Goal: Transaction & Acquisition: Purchase product/service

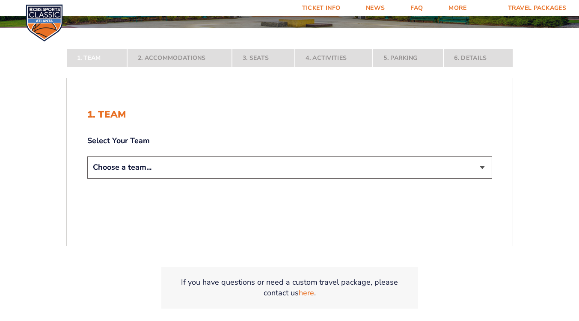
scroll to position [145, 0]
click at [295, 164] on select "Choose a team... [US_STATE] Wildcats [US_STATE] State Buckeyes [US_STATE] Tar H…" at bounding box center [289, 167] width 405 height 22
click at [87, 178] on select "Choose a team... [US_STATE] Wildcats [US_STATE] State Buckeyes [US_STATE] Tar H…" at bounding box center [289, 167] width 405 height 22
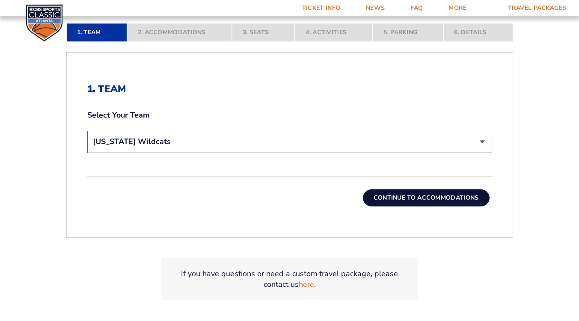
scroll to position [231, 0]
click at [384, 194] on button "Continue To Accommodations" at bounding box center [426, 197] width 127 height 17
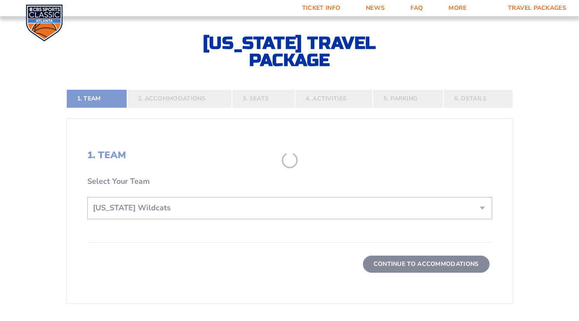
scroll to position [151, 0]
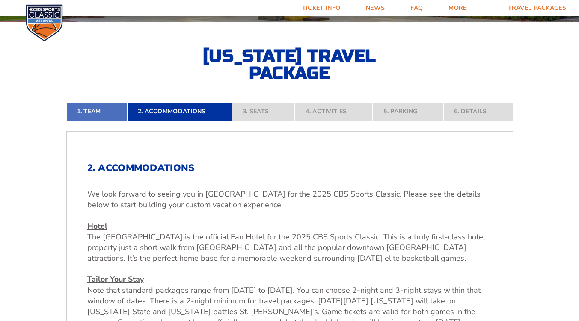
click at [105, 113] on link "1. Team" at bounding box center [96, 111] width 61 height 19
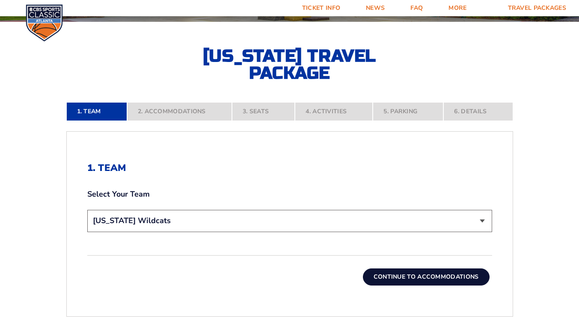
click at [198, 223] on select "Choose a team... [US_STATE] Wildcats [US_STATE] State Buckeyes [US_STATE] Tar H…" at bounding box center [289, 221] width 405 height 22
click at [87, 210] on select "Choose a team... [US_STATE] Wildcats [US_STATE] State Buckeyes [US_STATE] Tar H…" at bounding box center [289, 221] width 405 height 22
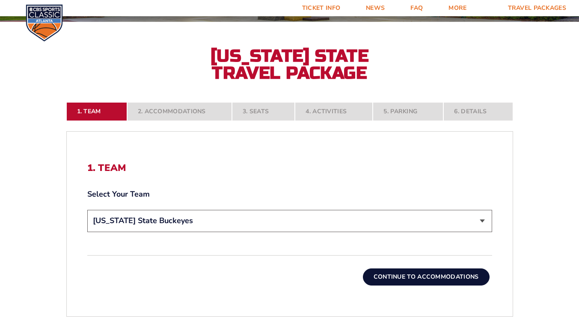
click at [405, 275] on button "Continue To Accommodations" at bounding box center [426, 277] width 127 height 17
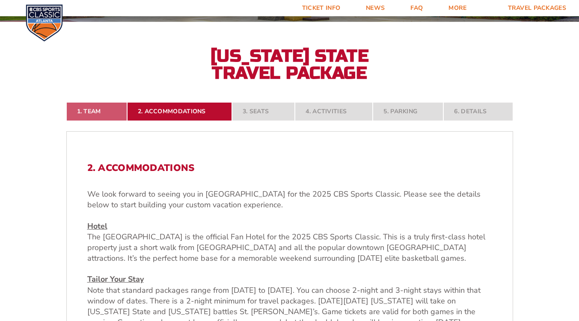
click at [105, 112] on link "1. Team" at bounding box center [96, 111] width 61 height 19
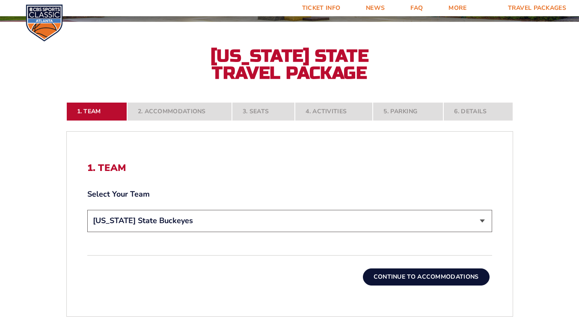
click at [212, 222] on select "Choose a team... [US_STATE] Wildcats [US_STATE] State Buckeyes [US_STATE] Tar H…" at bounding box center [289, 221] width 405 height 22
click at [87, 210] on select "Choose a team... [US_STATE] Wildcats [US_STATE] State Buckeyes [US_STATE] Tar H…" at bounding box center [289, 221] width 405 height 22
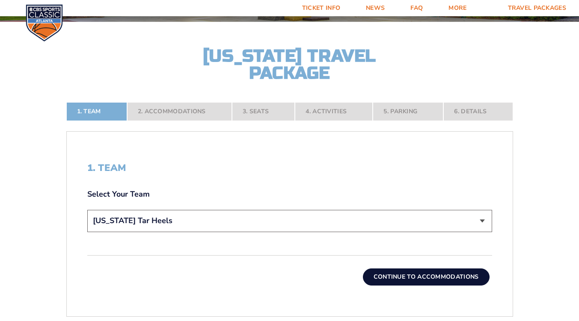
click at [416, 275] on button "Continue To Accommodations" at bounding box center [426, 277] width 127 height 17
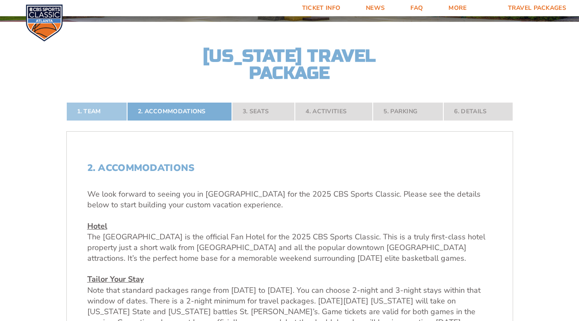
click at [101, 111] on link "1. Team" at bounding box center [96, 111] width 61 height 19
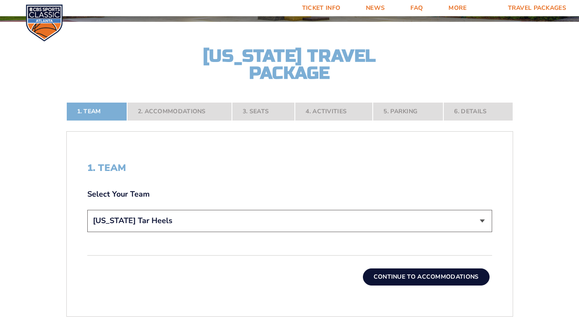
click at [190, 221] on select "Choose a team... [US_STATE] Wildcats [US_STATE] State Buckeyes [US_STATE] Tar H…" at bounding box center [289, 221] width 405 height 22
select select "12956"
click at [87, 210] on select "Choose a team... [US_STATE] Wildcats [US_STATE] State Buckeyes [US_STATE] Tar H…" at bounding box center [289, 221] width 405 height 22
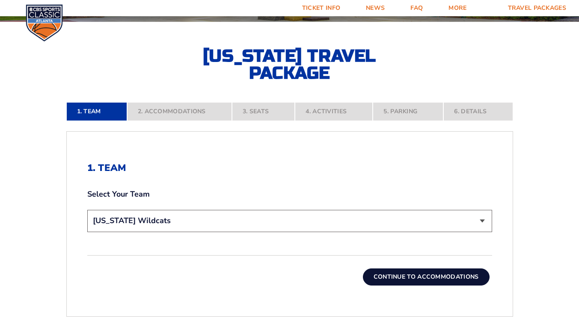
click at [431, 277] on button "Continue To Accommodations" at bounding box center [426, 277] width 127 height 17
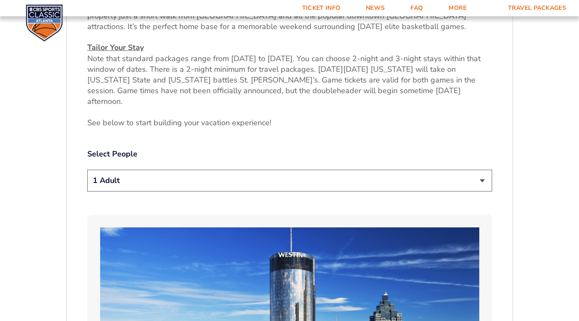
scroll to position [384, 0]
click at [474, 171] on select "1 Adult 2 Adults 3 Adults 4 Adults 2 Adults + 1 Child 2 Adults + 2 Children 2 A…" at bounding box center [289, 180] width 405 height 22
select select "2 Adults"
click at [87, 169] on select "1 Adult 2 Adults 3 Adults 4 Adults 2 Adults + 1 Child 2 Adults + 2 Children 2 A…" at bounding box center [289, 180] width 405 height 22
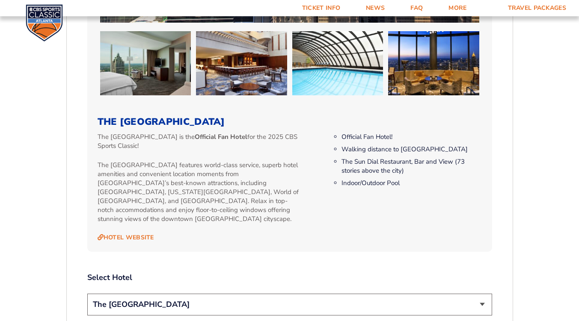
scroll to position [800, 0]
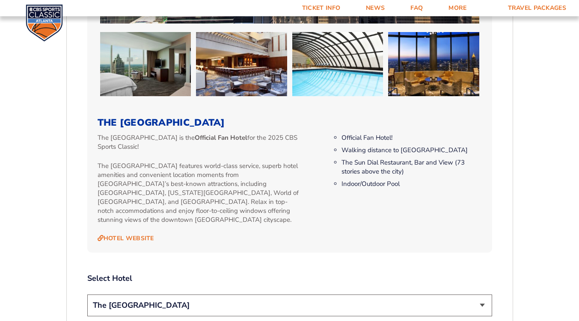
drag, startPoint x: 473, startPoint y: 294, endPoint x: 283, endPoint y: 174, distance: 223.9
click at [283, 174] on p "The [GEOGRAPHIC_DATA] features world-class service, superb hotel amenities and …" at bounding box center [200, 193] width 205 height 63
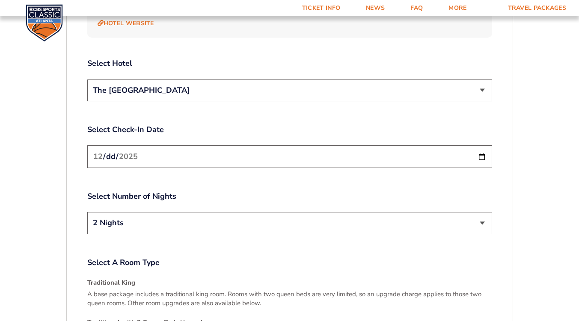
scroll to position [1016, 0]
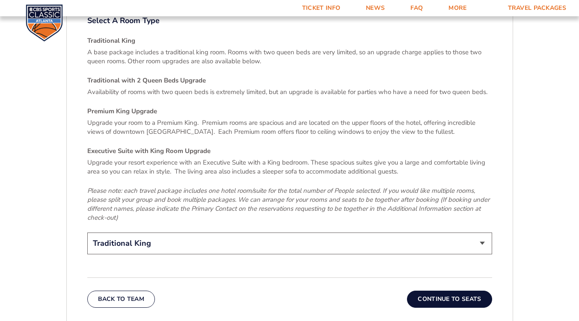
scroll to position [1257, 0]
click at [329, 233] on select "Traditional King Traditional with 2 Queen Beds Upgrade (+$45 per night) Premium…" at bounding box center [289, 244] width 405 height 22
select select "Traditional with 2 Queen Beds Upgrade"
click at [87, 233] on select "Traditional King Traditional with 2 Queen Beds Upgrade (+$45 per night) Premium…" at bounding box center [289, 244] width 405 height 22
click at [440, 291] on button "Continue To Seats" at bounding box center [449, 299] width 85 height 17
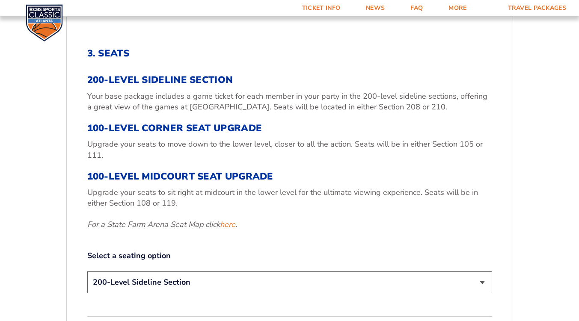
scroll to position [267, 0]
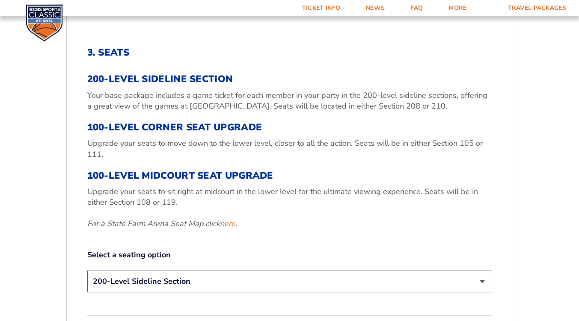
click at [342, 284] on select "200-Level Sideline Section 100-Level Corner Seat Upgrade (+$120 per person) 100…" at bounding box center [289, 282] width 405 height 22
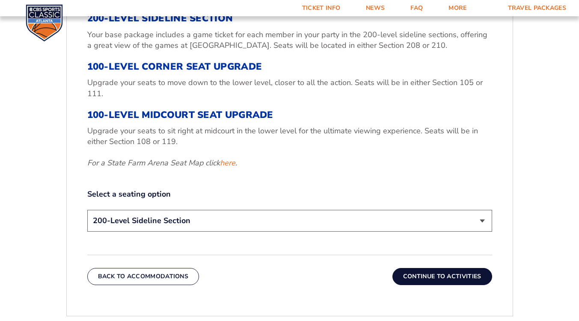
scroll to position [328, 0]
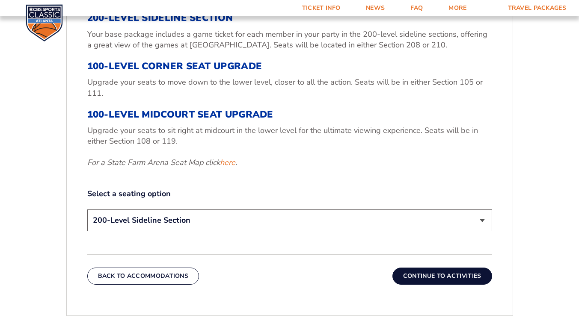
click at [440, 279] on button "Continue To Activities" at bounding box center [442, 276] width 100 height 17
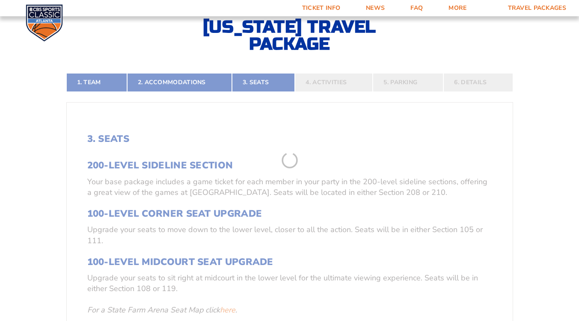
scroll to position [151, 0]
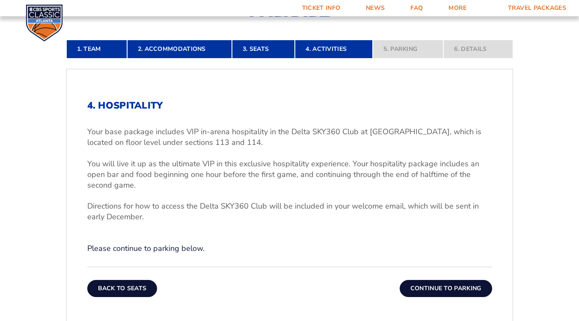
click at [136, 288] on button "Back To Seats" at bounding box center [122, 288] width 70 height 17
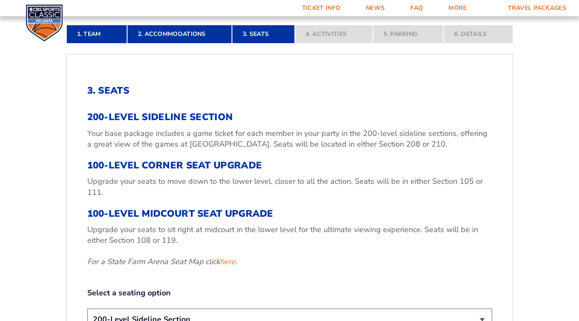
scroll to position [229, 0]
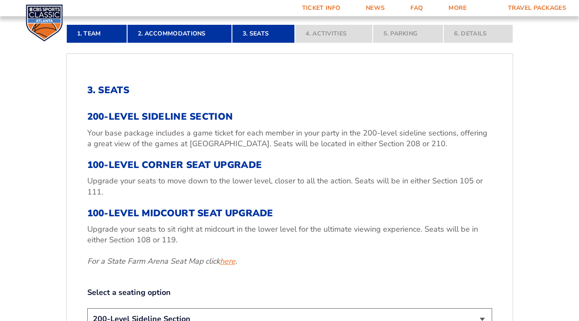
click at [225, 262] on link "here" at bounding box center [227, 261] width 15 height 11
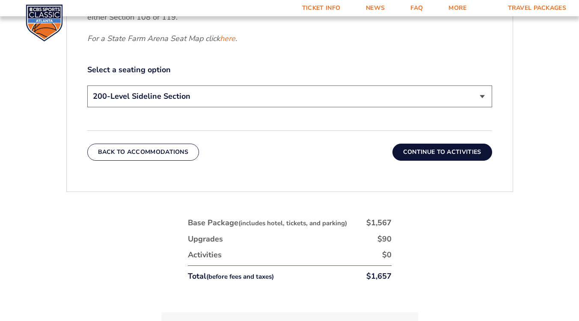
scroll to position [455, 0]
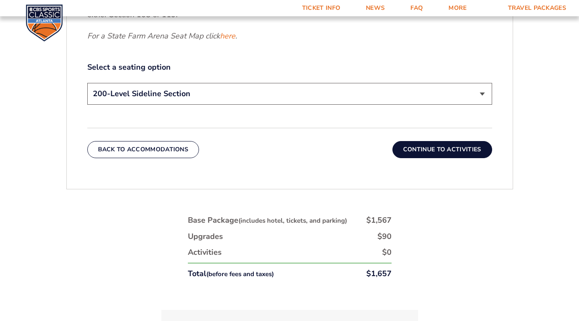
click at [450, 148] on button "Continue To Activities" at bounding box center [442, 149] width 100 height 17
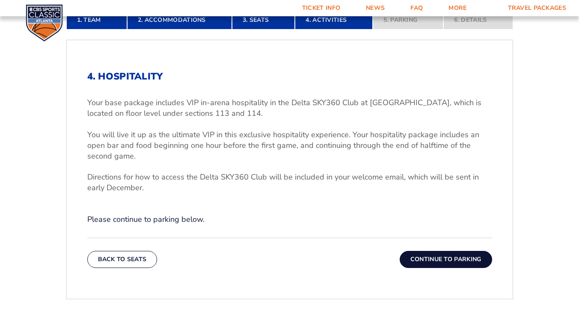
scroll to position [243, 0]
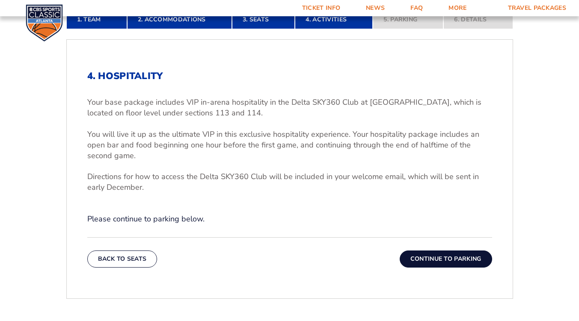
click at [448, 257] on button "Continue To Parking" at bounding box center [445, 259] width 92 height 17
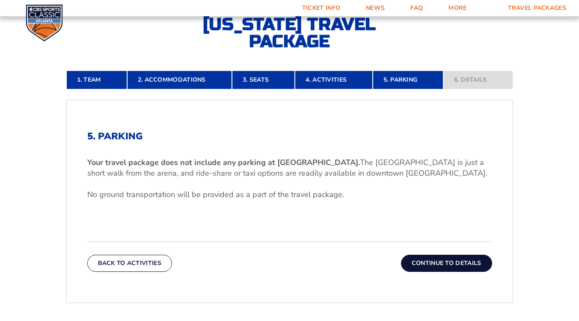
scroll to position [183, 0]
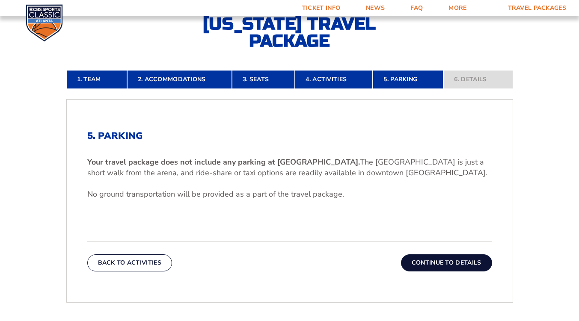
click at [459, 265] on button "Continue To Details" at bounding box center [446, 262] width 91 height 17
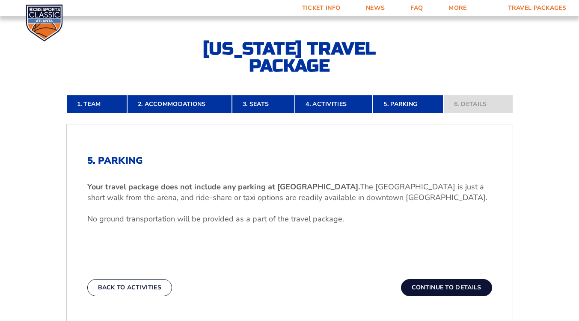
scroll to position [151, 0]
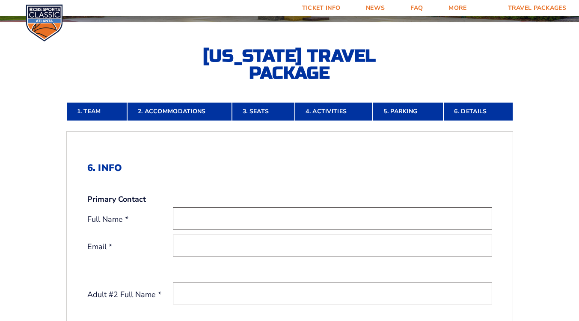
click at [347, 216] on input "text" at bounding box center [332, 218] width 319 height 22
type input "[PERSON_NAME]"
type input "[EMAIL_ADDRESS][DOMAIN_NAME]"
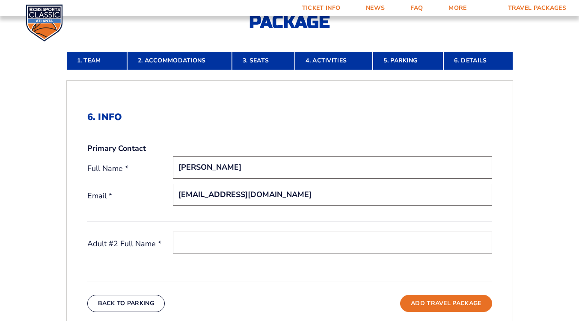
scroll to position [224, 0]
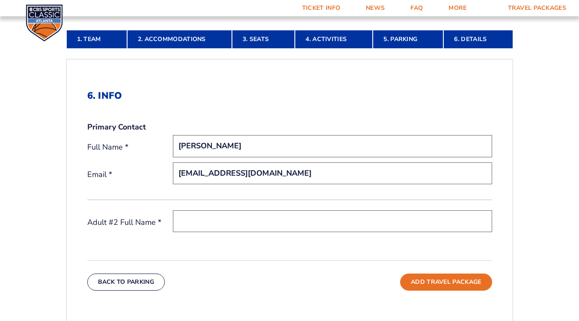
click at [242, 225] on input "text" at bounding box center [332, 221] width 319 height 22
click at [215, 218] on input "[PERSON_NAME]" at bounding box center [332, 221] width 319 height 22
click at [207, 219] on input "[PERSON_NAME]" at bounding box center [332, 221] width 319 height 22
type input "[PERSON_NAME]"
click at [289, 266] on div "Back To Parking Add Travel Package" at bounding box center [289, 275] width 405 height 30
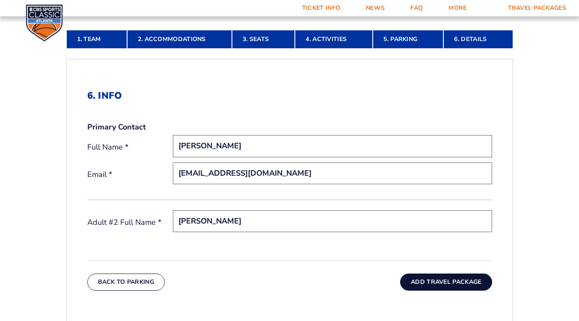
click at [457, 281] on button "Add Travel Package" at bounding box center [446, 282] width 92 height 17
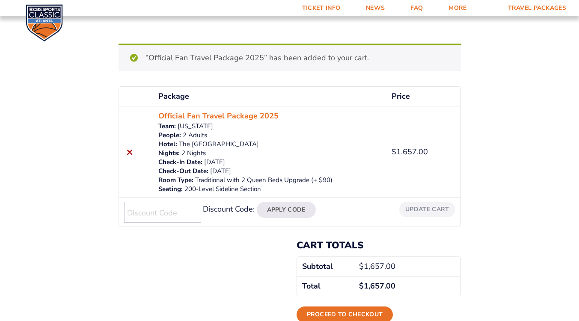
scroll to position [85, 0]
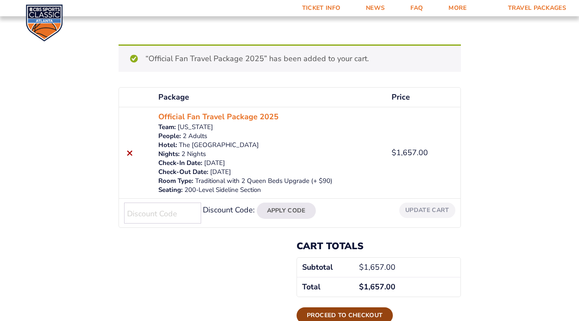
click at [349, 316] on link "Proceed to checkout" at bounding box center [344, 315] width 97 height 16
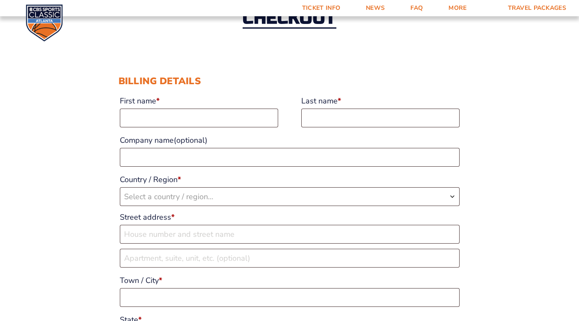
scroll to position [67, 0]
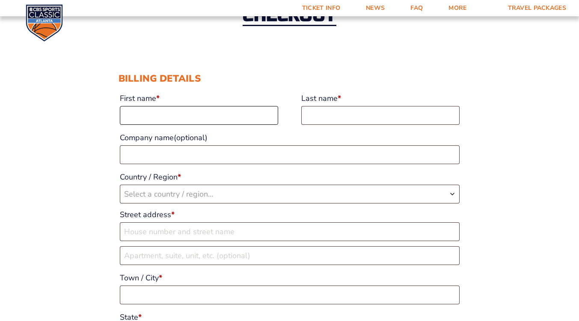
click at [239, 117] on input "First name *" at bounding box center [199, 115] width 158 height 19
click at [237, 112] on input "First name *" at bounding box center [199, 115] width 158 height 19
type input "Audrey"
type input "[PERSON_NAME]"
select select "US"
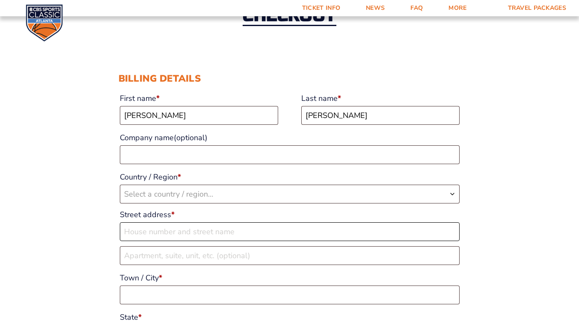
type input "4840 Polk City Road"
type input "Haines City"
type input "33804"
type input "[EMAIL_ADDRESS][DOMAIN_NAME]"
select select "US"
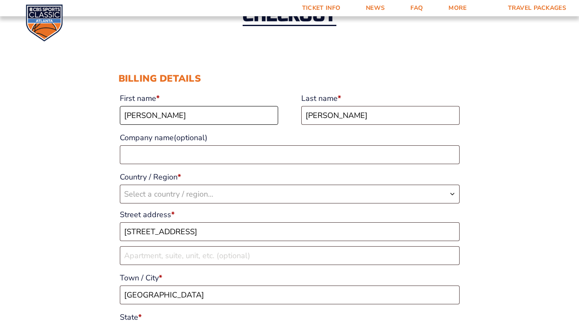
select select "FL"
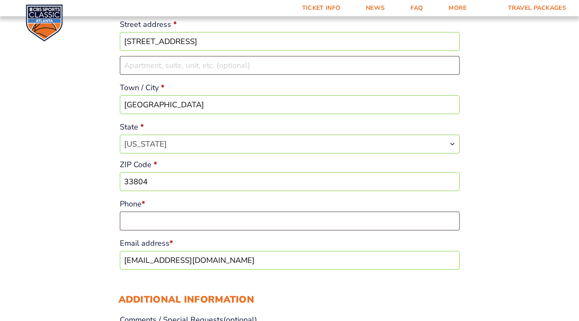
scroll to position [263, 0]
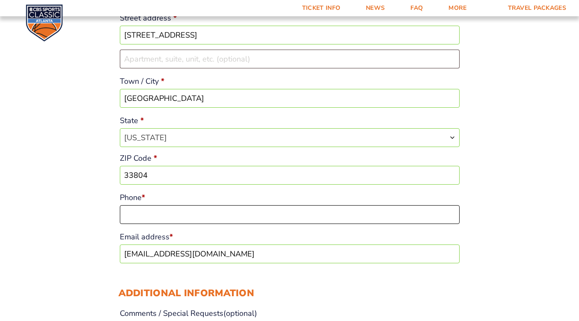
click at [201, 221] on input "Phone *" at bounding box center [290, 214] width 340 height 19
type input "9015696323"
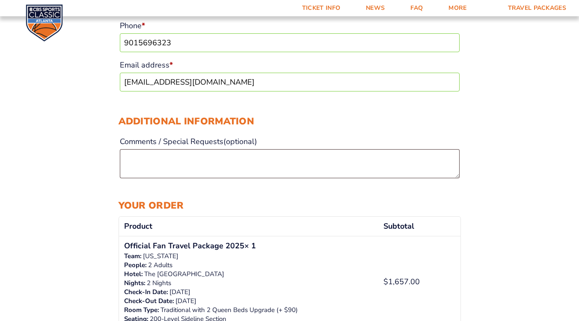
scroll to position [438, 0]
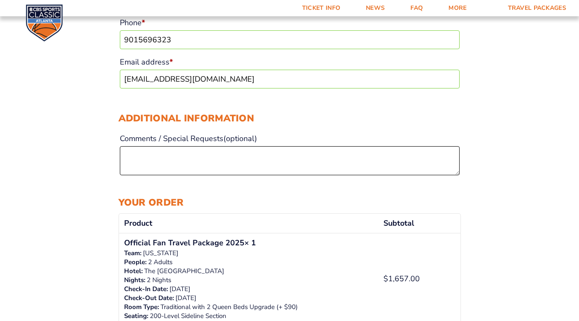
click at [204, 160] on textarea "Comments / Special Requests (optional)" at bounding box center [290, 160] width 340 height 29
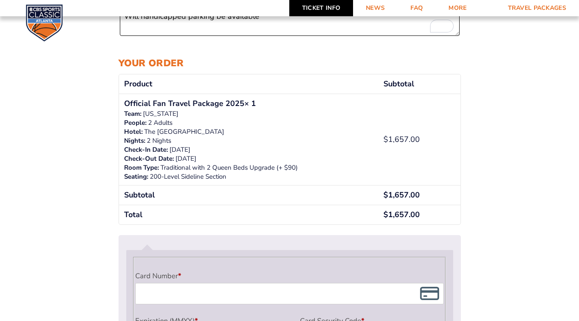
scroll to position [575, 0]
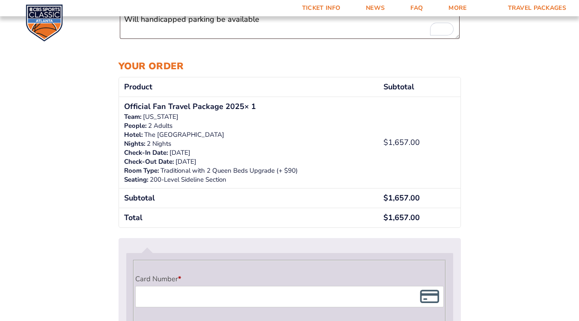
click at [224, 157] on p "December 19, 2025" at bounding box center [248, 152] width 249 height 9
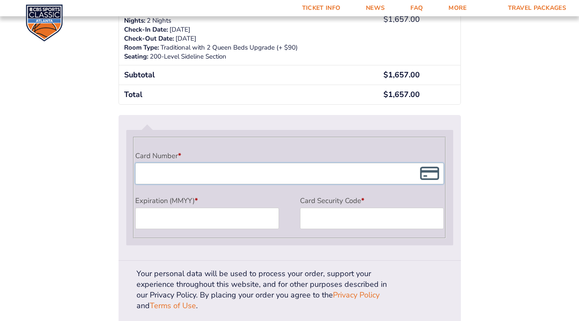
scroll to position [698, 0]
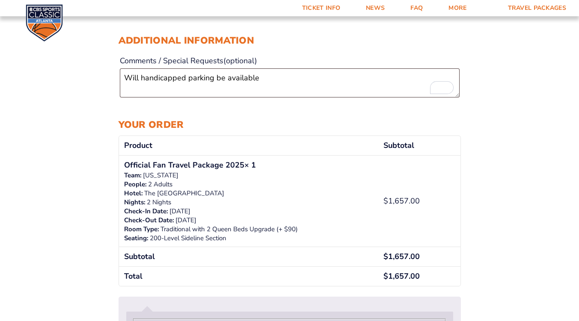
scroll to position [514, 0]
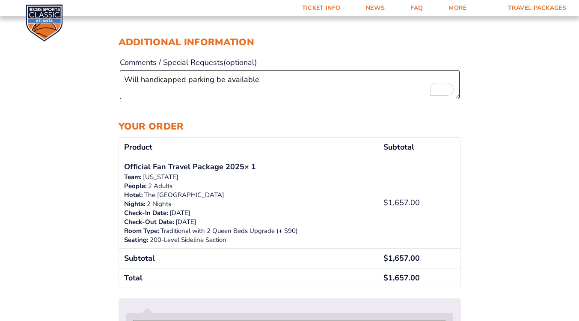
click at [267, 83] on textarea "Will handicapped parking be available" at bounding box center [290, 84] width 340 height 29
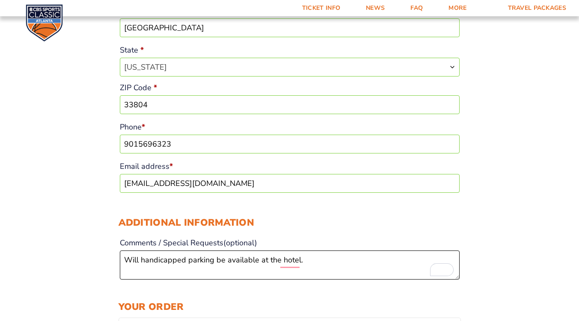
scroll to position [332, 0]
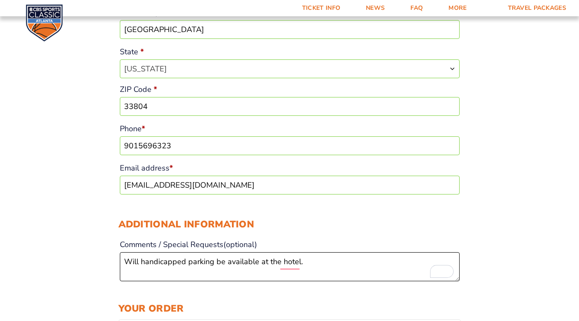
click at [355, 269] on textarea "Will handicapped parking be available at the hotel." at bounding box center [290, 266] width 340 height 29
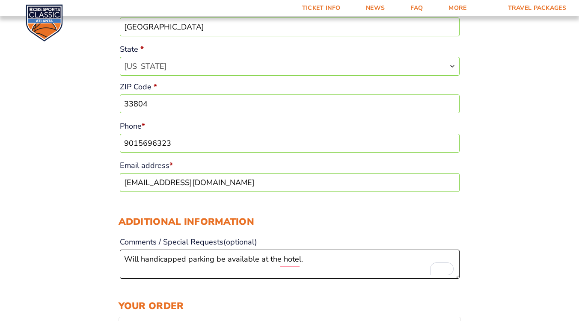
type textarea "Will handicapped parking be available at the hotel."
click at [532, 205] on div "Checkout Discount Code: Apply Code Billing details First name * Audrey Last nam…" at bounding box center [289, 262] width 579 height 1120
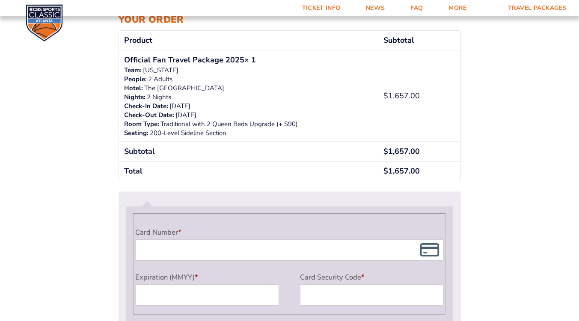
scroll to position [622, 0]
